Goal: Transaction & Acquisition: Purchase product/service

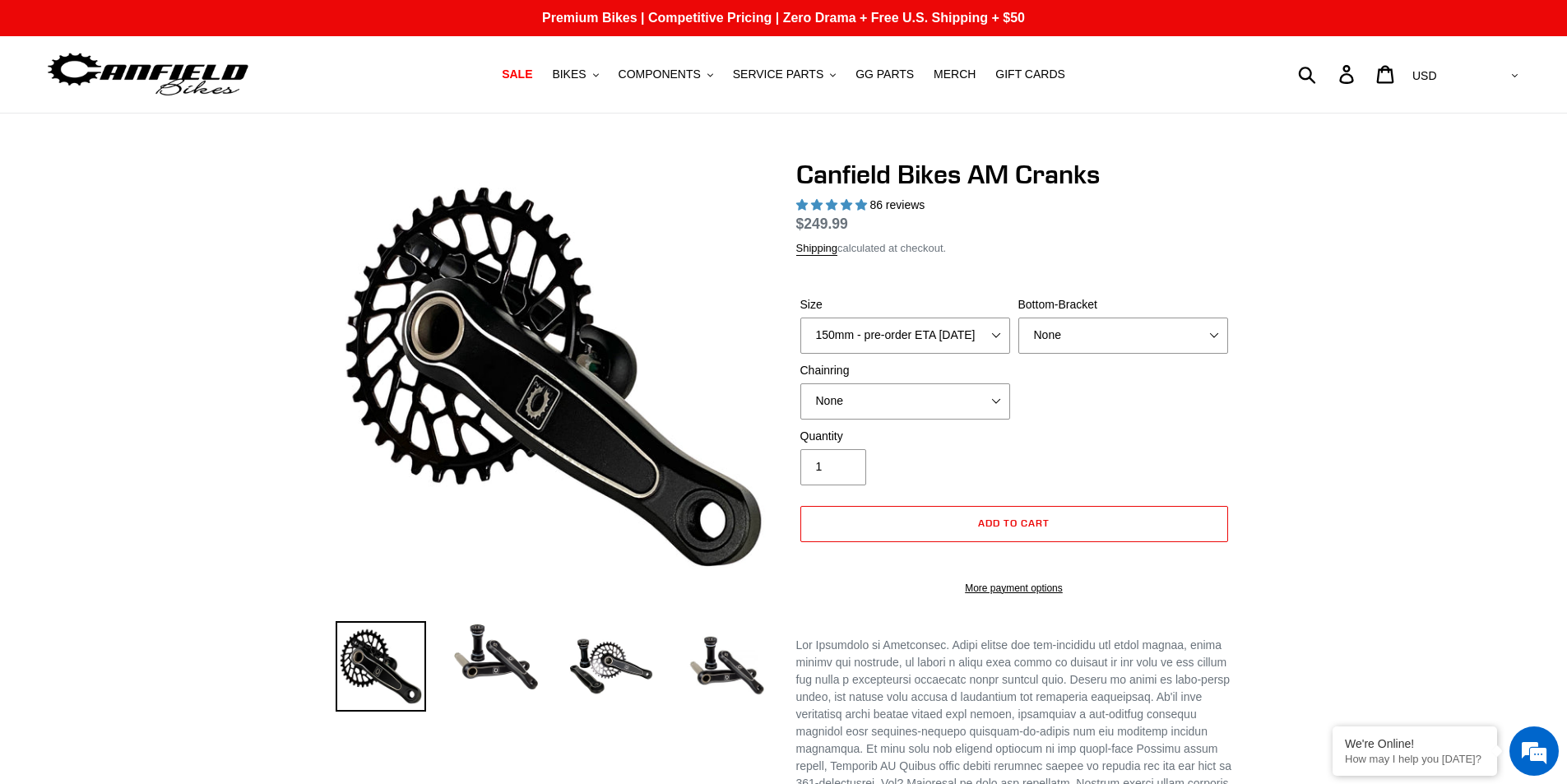
select select "highest-rating"
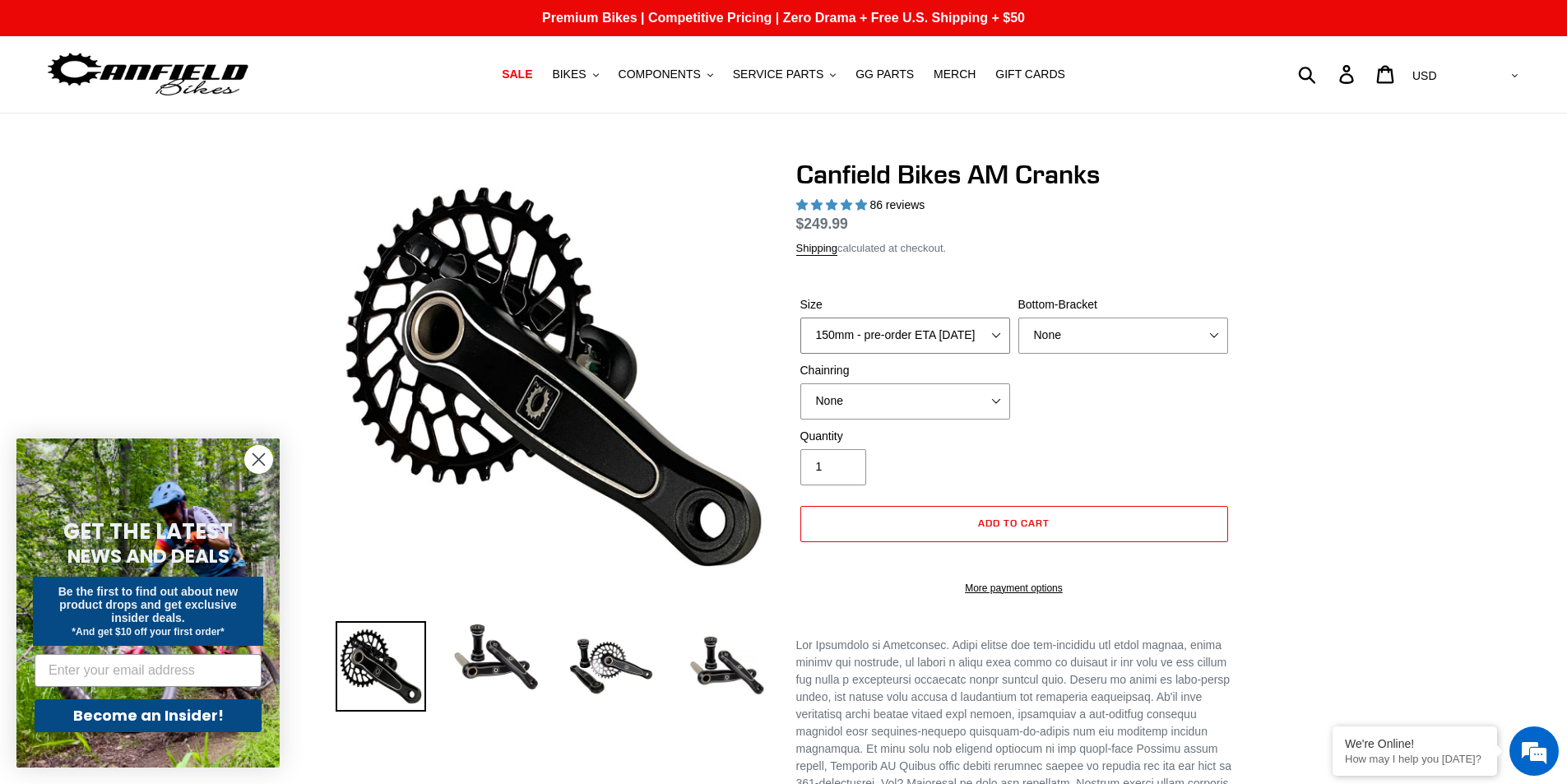
click at [882, 331] on select "150mm - pre-order ETA 9/30/25 155mm - pre-order ETA 9/30/25 160mm - pre-order E…" at bounding box center [905, 336] width 210 height 36
click at [801, 336] on select "150mm - pre-order ETA 9/30/25 155mm - pre-order ETA 9/30/25 160mm - pre-order E…" at bounding box center [905, 336] width 210 height 36
click at [979, 350] on select "150mm - pre-order ETA 9/30/25 155mm - pre-order ETA 9/30/25 160mm - pre-order E…" at bounding box center [905, 336] width 210 height 36
click at [801, 336] on select "150mm - pre-order ETA 9/30/25 155mm - pre-order ETA 9/30/25 160mm - pre-order E…" at bounding box center [905, 336] width 210 height 36
click at [979, 353] on select "150mm - pre-order ETA 9/30/25 155mm - pre-order ETA 9/30/25 160mm - pre-order E…" at bounding box center [905, 336] width 210 height 36
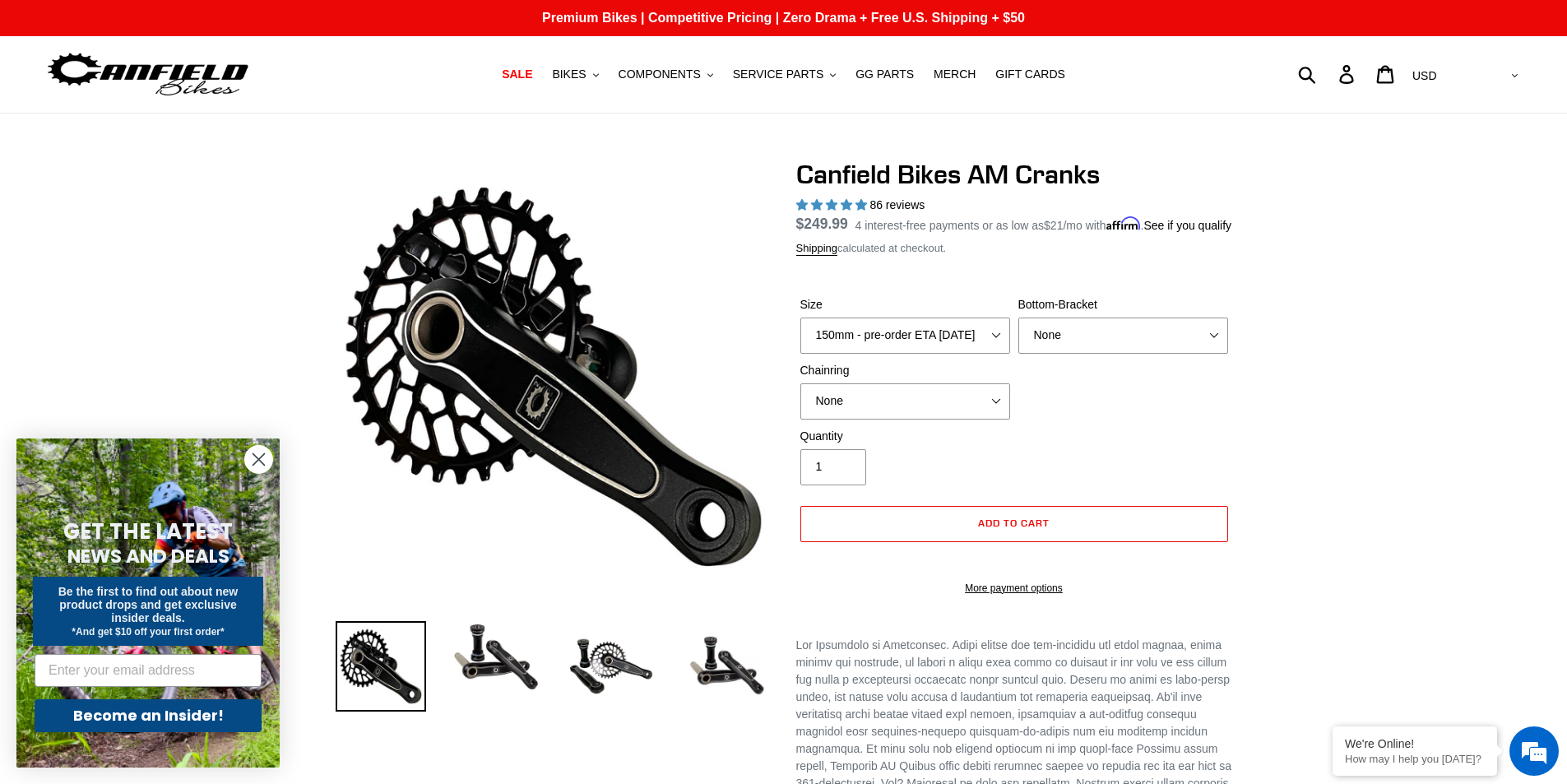
click at [1013, 388] on div "Chainring None 30t Round (Boost 148) 30t Oval (Boost 148) 32t Round (Boost 148)…" at bounding box center [905, 391] width 218 height 58
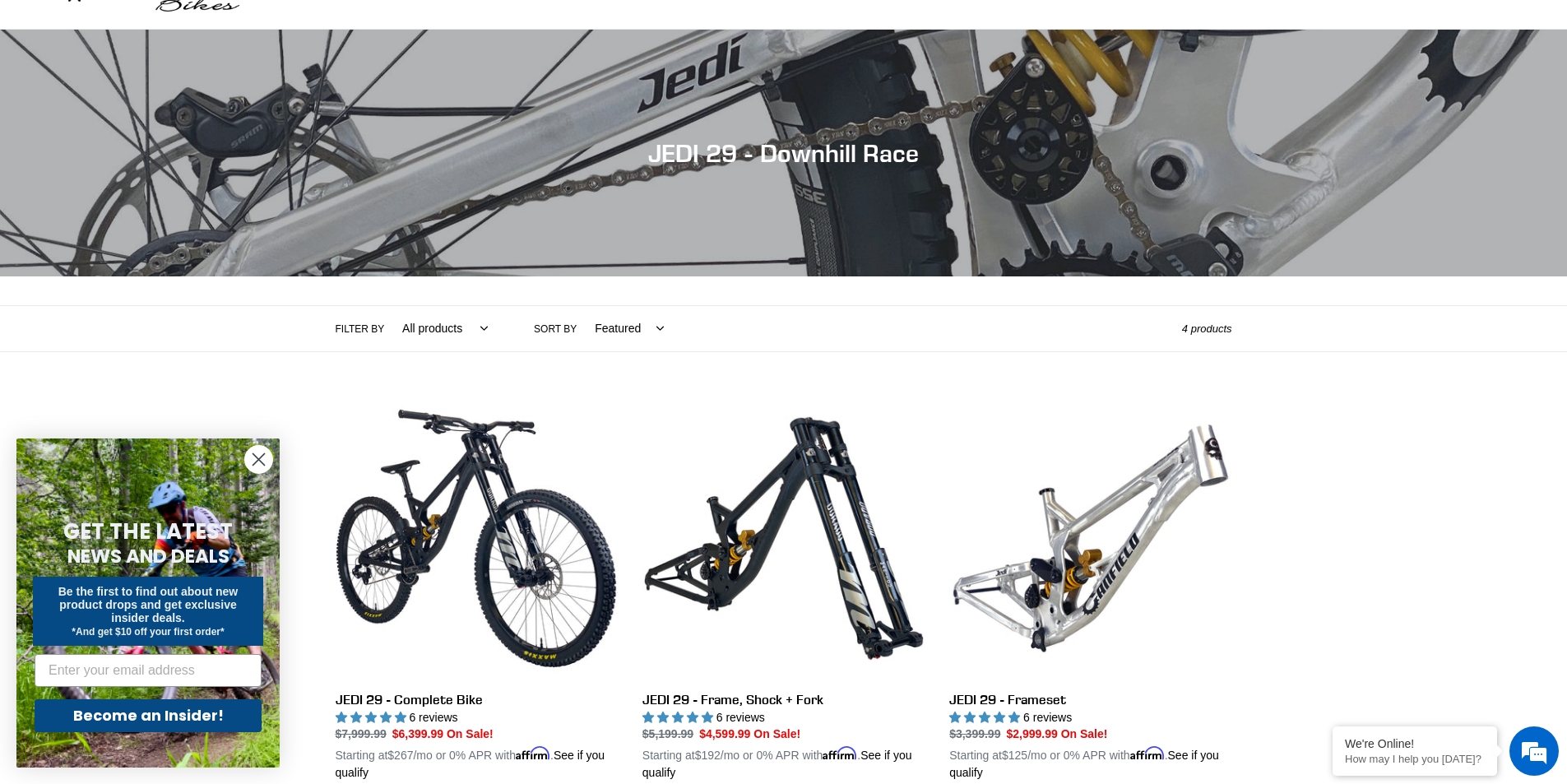
scroll to position [247, 0]
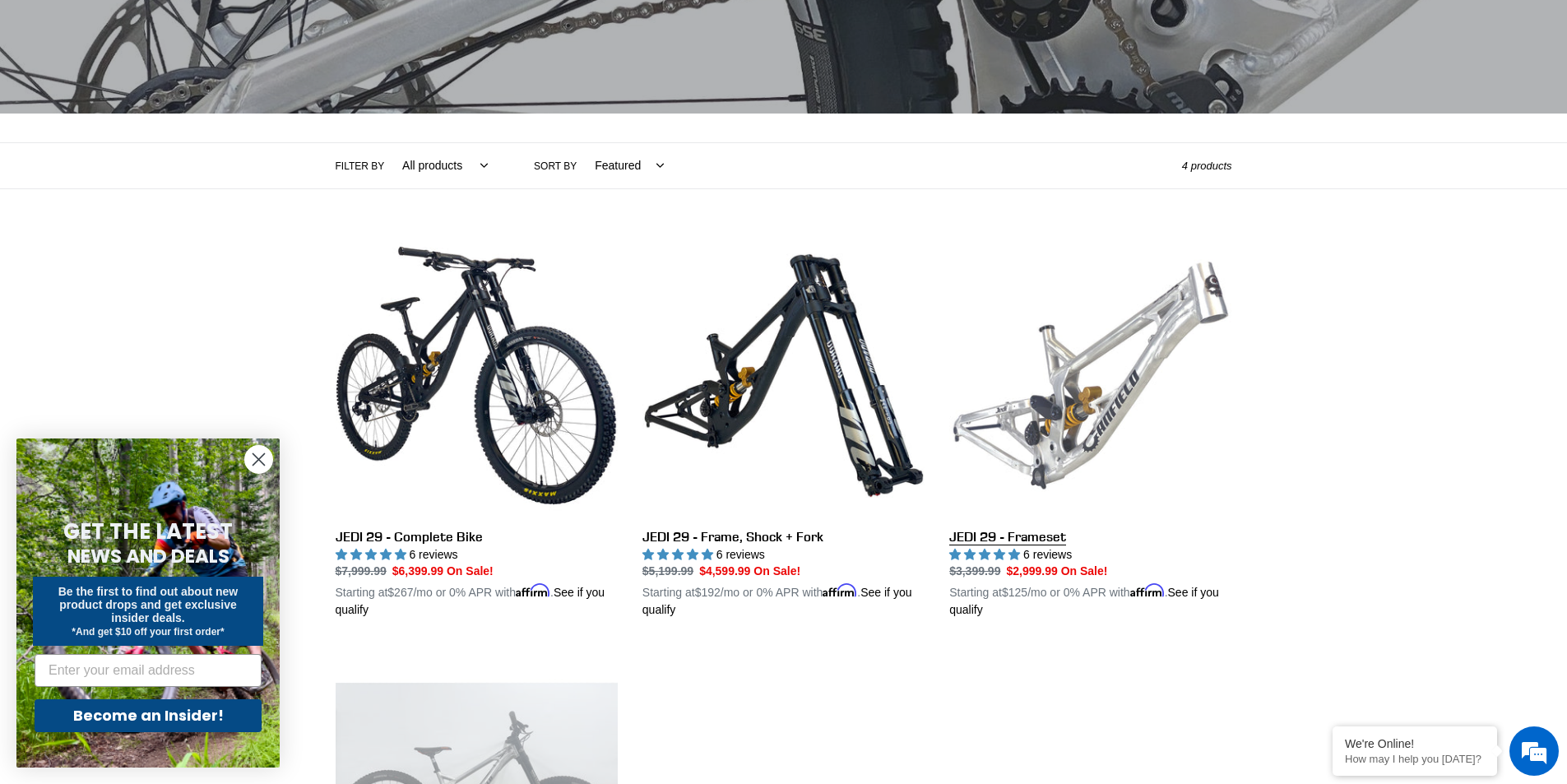
click at [1141, 416] on link "JEDI 29 - Frameset" at bounding box center [1091, 426] width 282 height 385
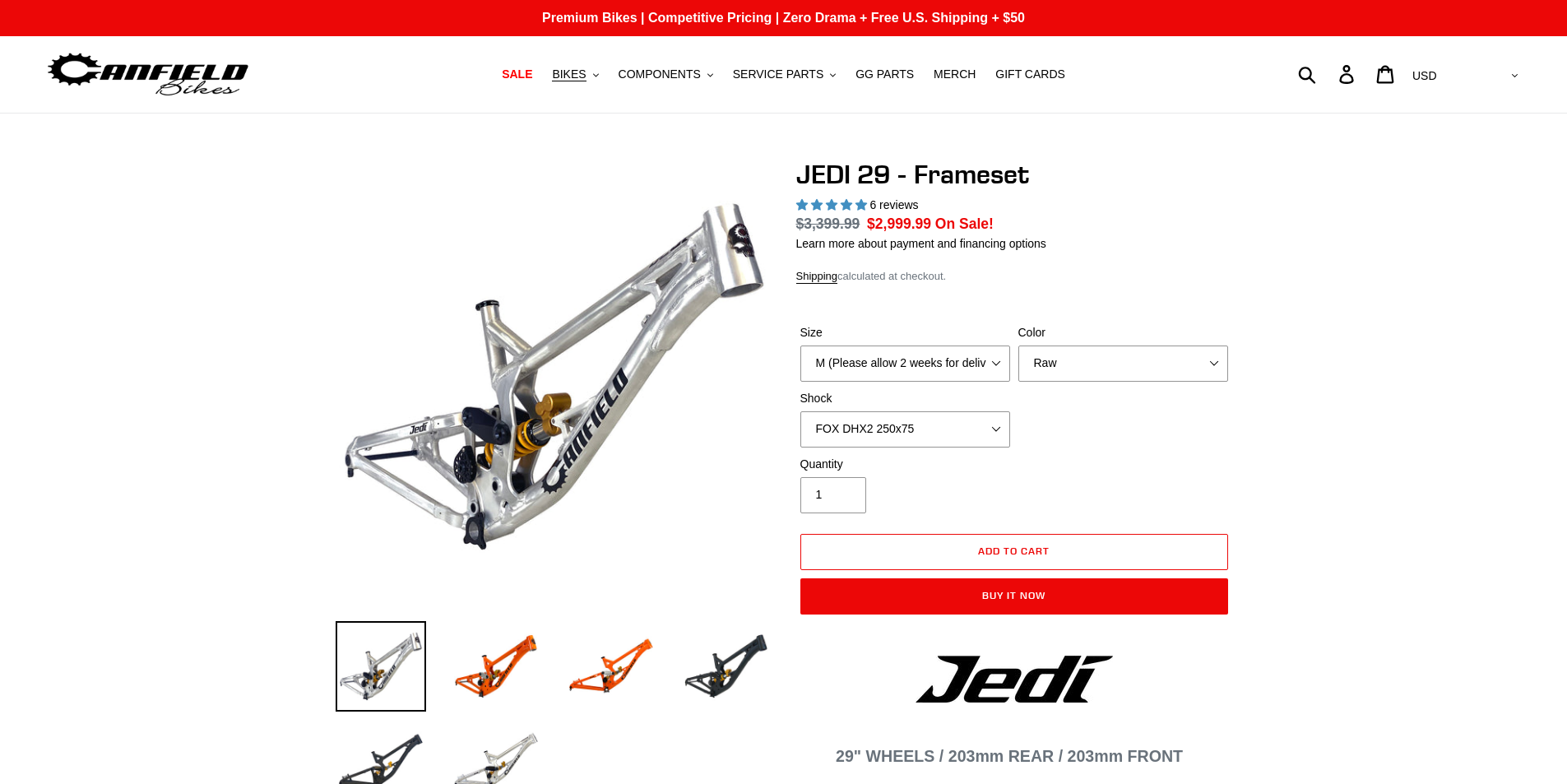
select select "highest-rating"
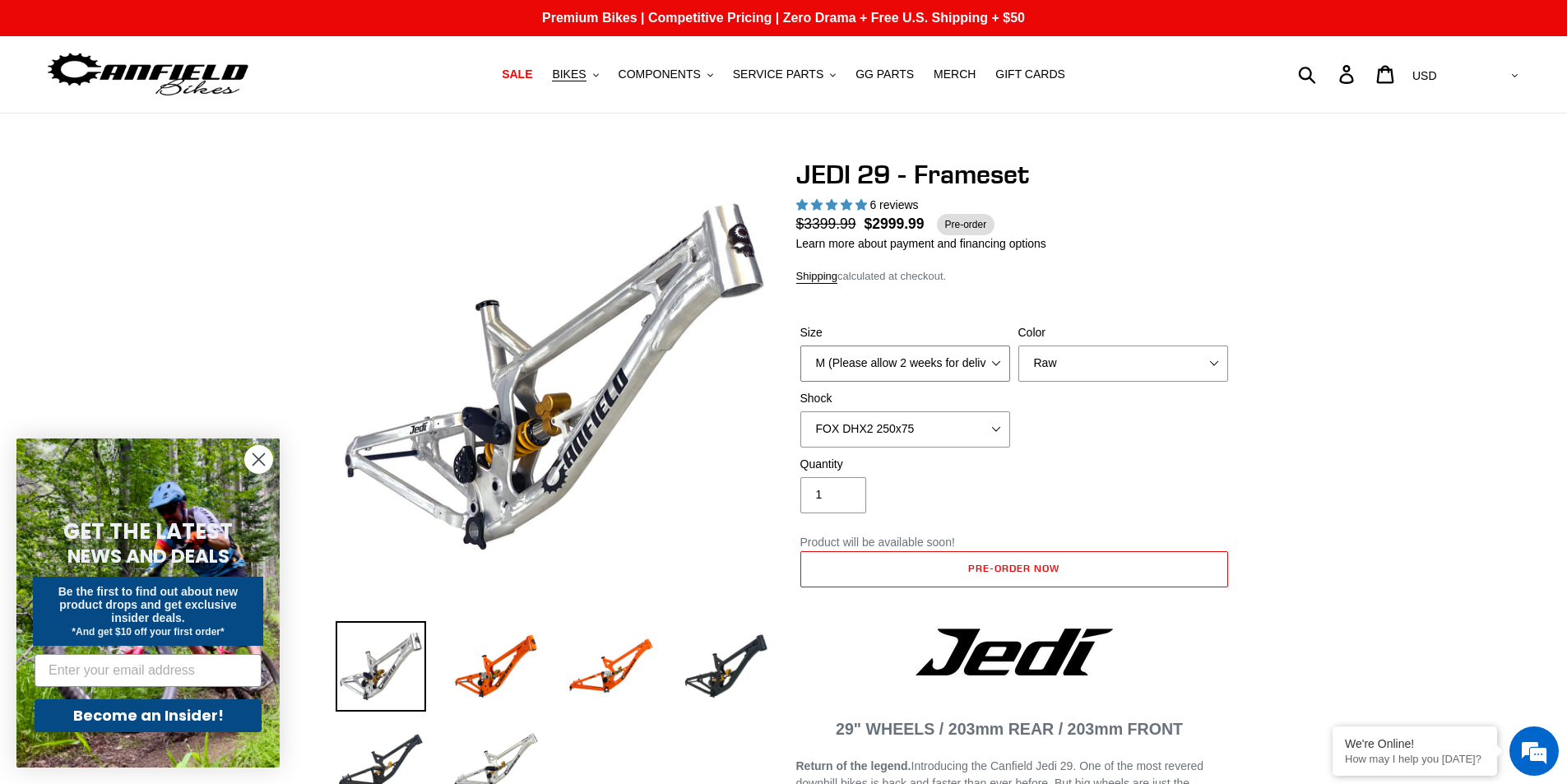
click at [951, 371] on select "M (Please allow 2 weeks for delivery) L (Please allow 2 weeks for delivery) XL" at bounding box center [905, 364] width 210 height 36
click at [1117, 421] on div "Size M (Please allow 2 weeks for delivery) L (Please allow 2 weeks for delivery…" at bounding box center [1015, 390] width 436 height 131
